Goal: Task Accomplishment & Management: Complete application form

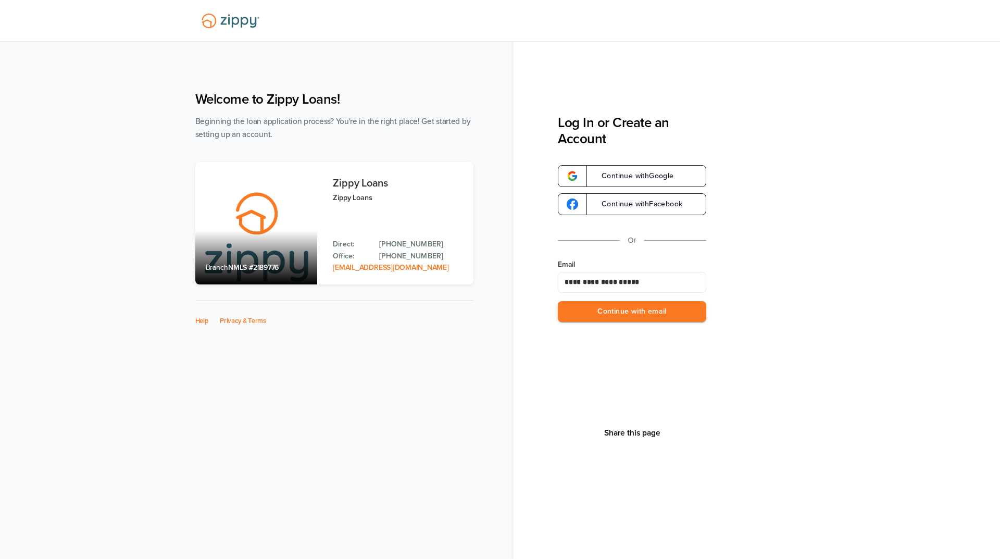
click at [614, 312] on button "Continue with email" at bounding box center [632, 311] width 148 height 21
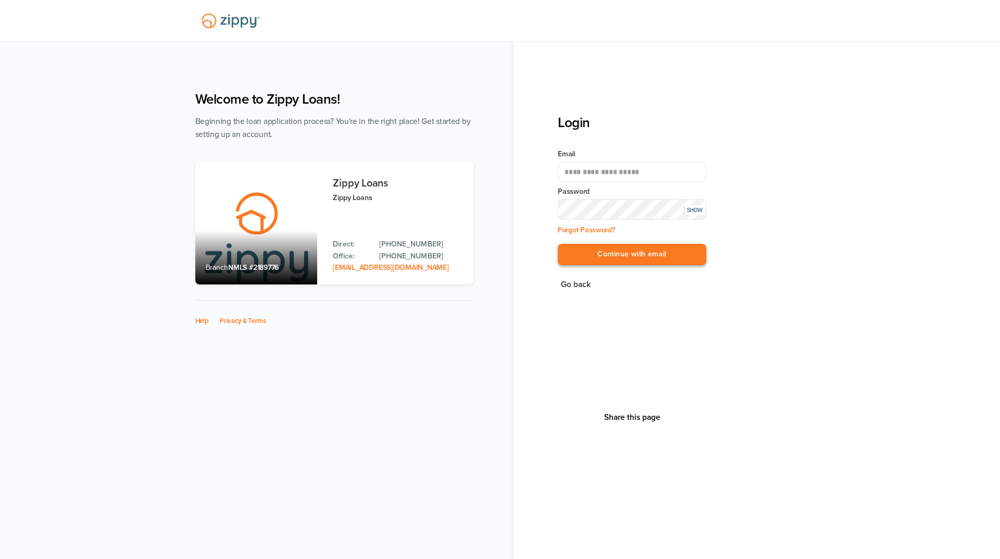
click at [605, 252] on button "Continue with email" at bounding box center [632, 254] width 148 height 21
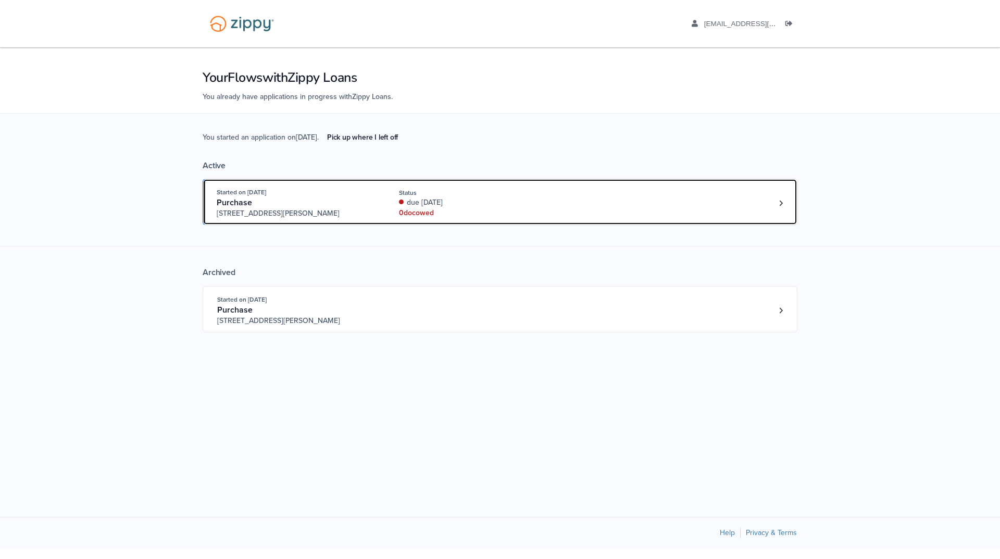
click at [554, 206] on div "Started on [DATE] Purchase [STREET_ADDRESS][PERSON_NAME] Status due [DATE] 0 do…" at bounding box center [495, 203] width 556 height 32
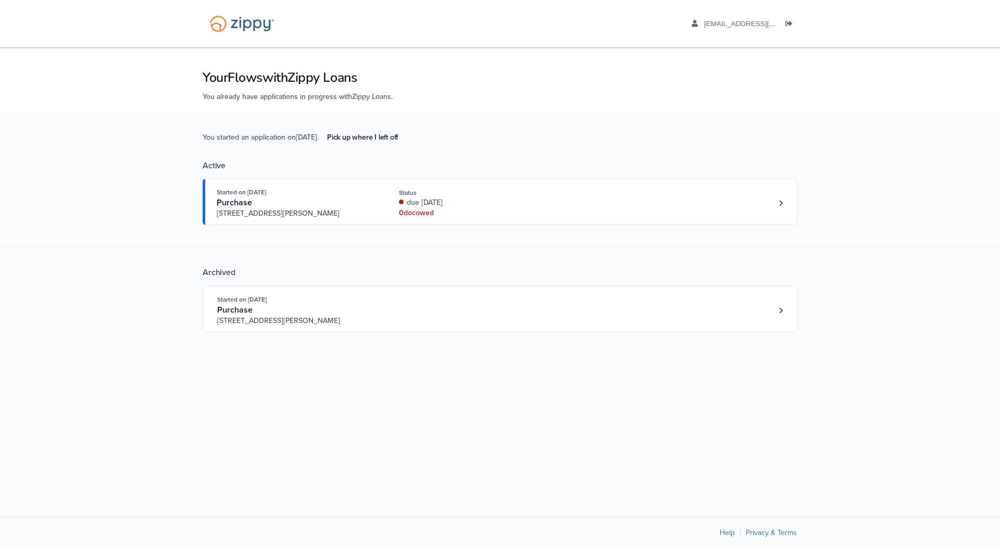
click at [388, 225] on div "You started an application on Aug. 27th . Pick up where I left off Active Start…" at bounding box center [500, 237] width 595 height 247
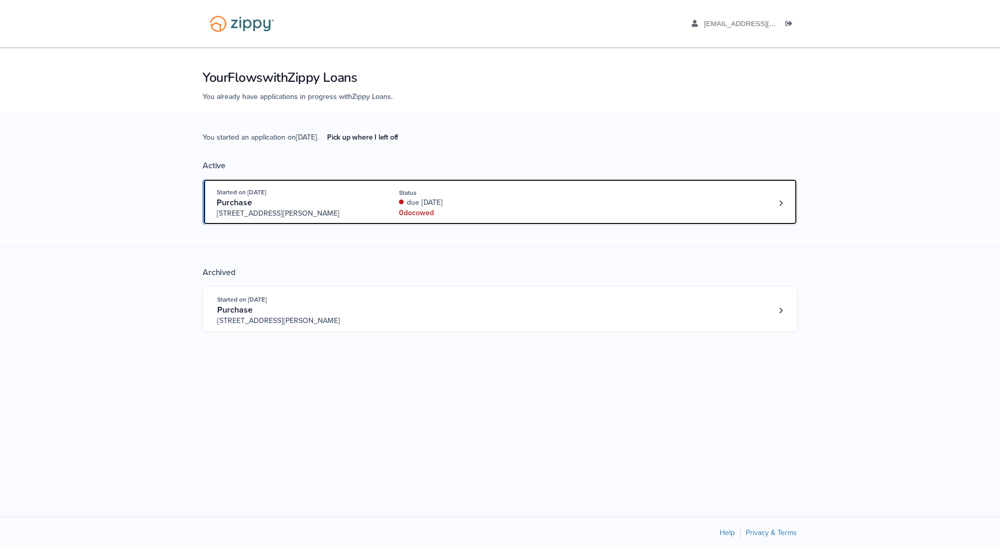
click at [387, 216] on div "Started on Aug. 27th, 2025 Purchase 3612 Hawthorn Dr, Jackson, MI, 49201 Status…" at bounding box center [495, 203] width 556 height 32
